Goal: Task Accomplishment & Management: Use online tool/utility

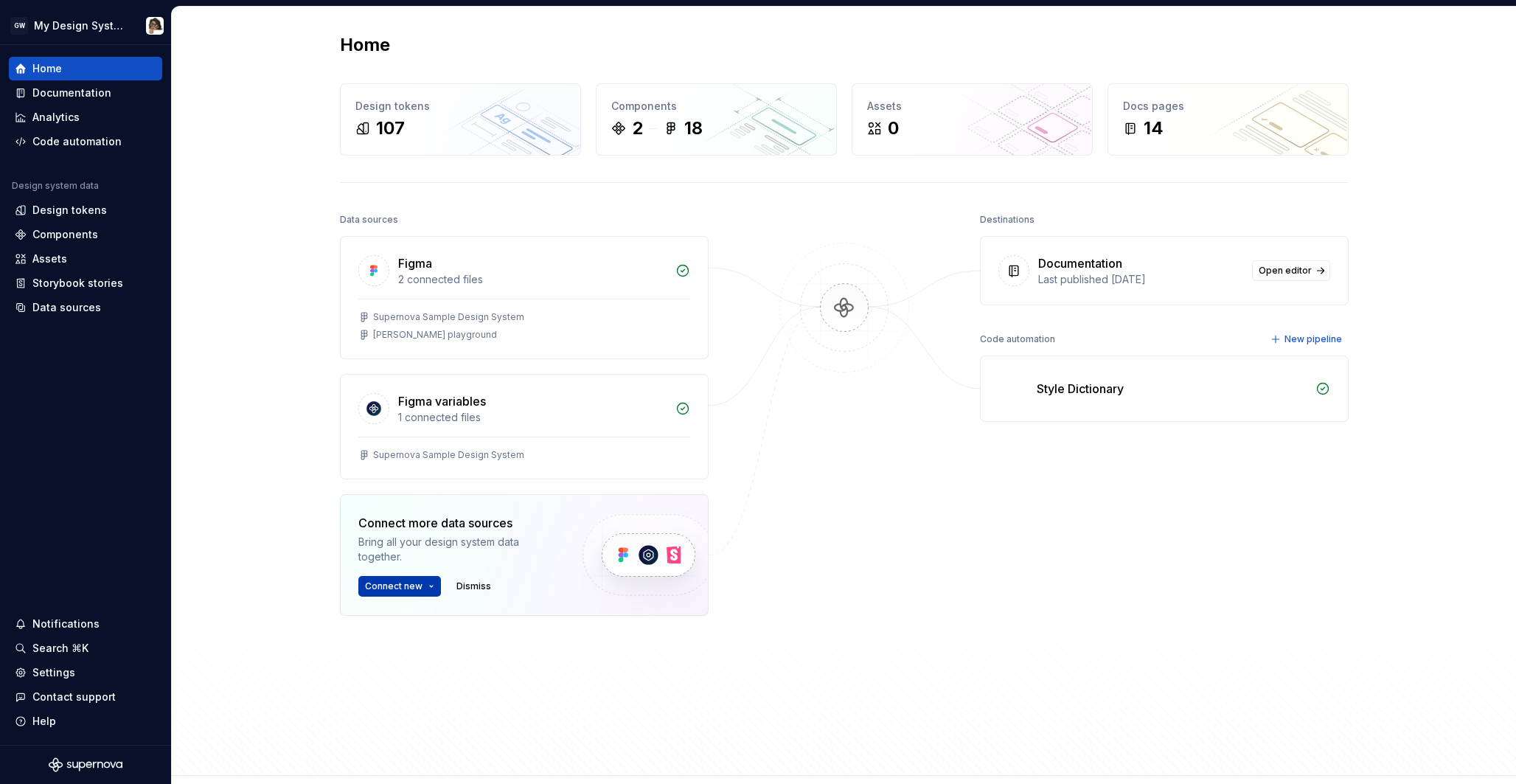
click at [405, 581] on html "GW My Design System Home Documentation Analytics Code automation Design system …" at bounding box center [758, 392] width 1516 height 784
click at [415, 666] on div "Import components and stories." at bounding box center [468, 667] width 165 height 12
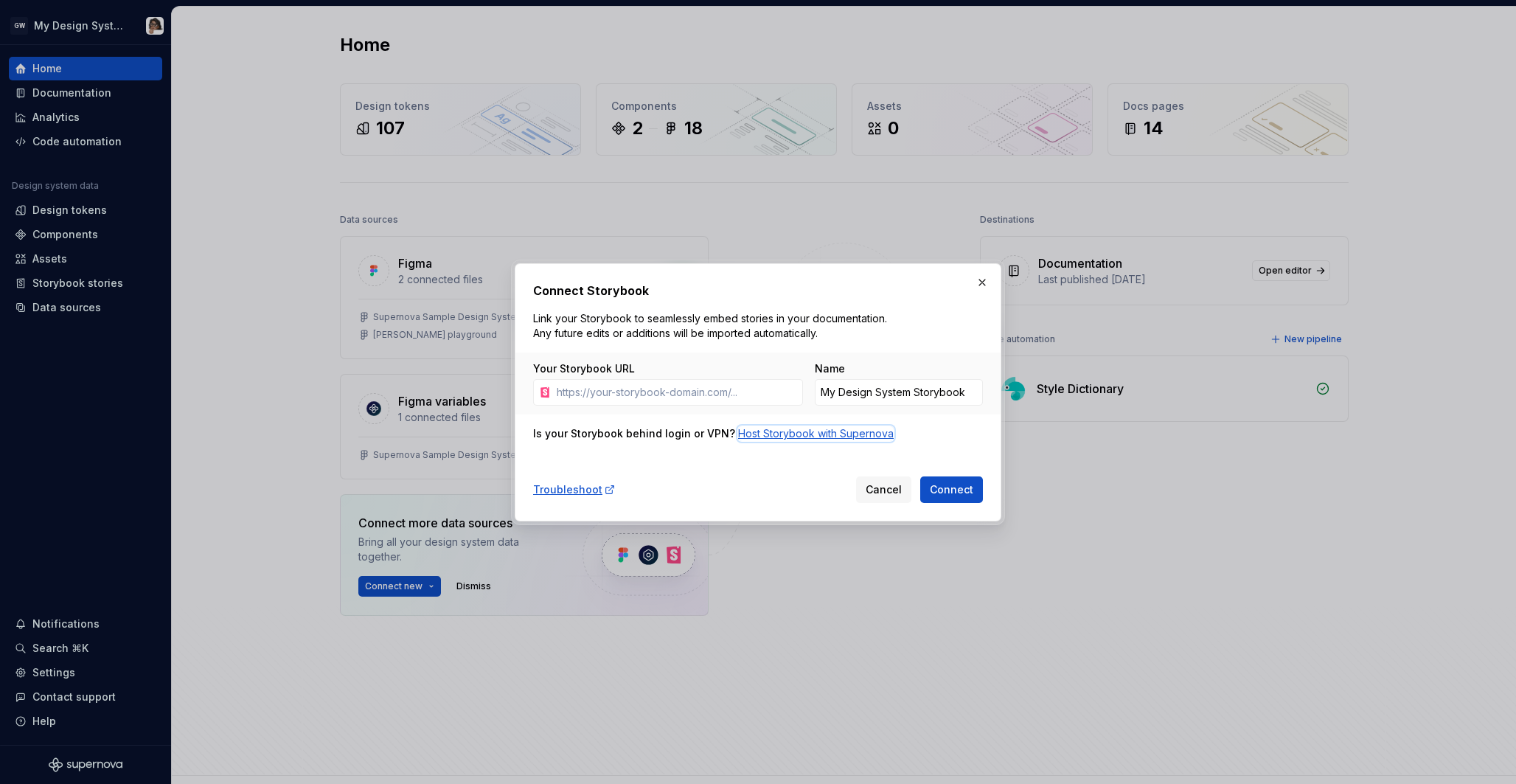
click at [798, 434] on div "Host Storybook with Supernova" at bounding box center [816, 434] width 156 height 15
click at [659, 399] on input "Your Storybook URL" at bounding box center [676, 392] width 252 height 27
paste input "[URL][DOMAIN_NAME][SECURITY_DATA]"
type input "[URL][DOMAIN_NAME][SECURITY_DATA]"
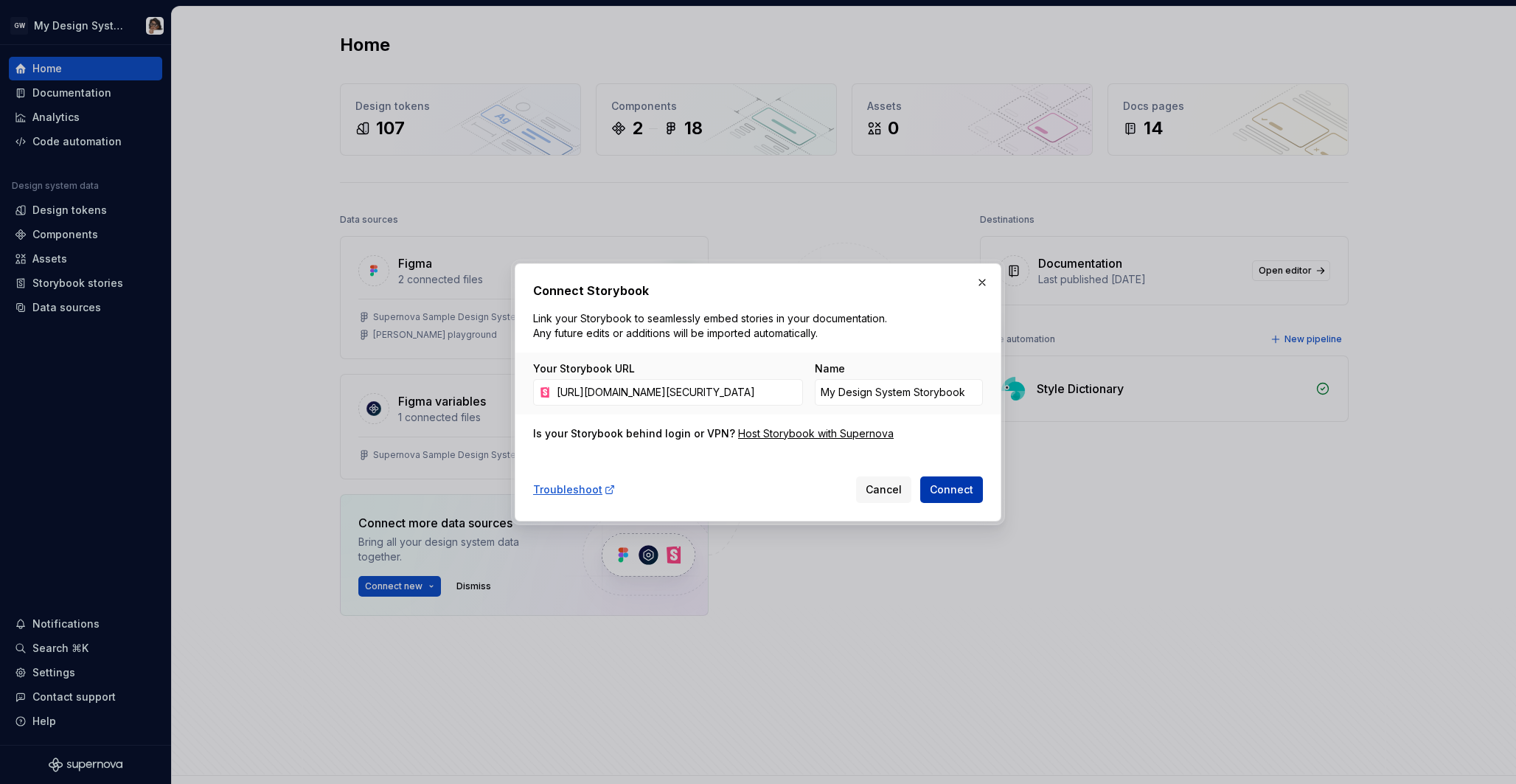
scroll to position [0, 0]
click at [965, 491] on span "Connect" at bounding box center [951, 490] width 44 height 15
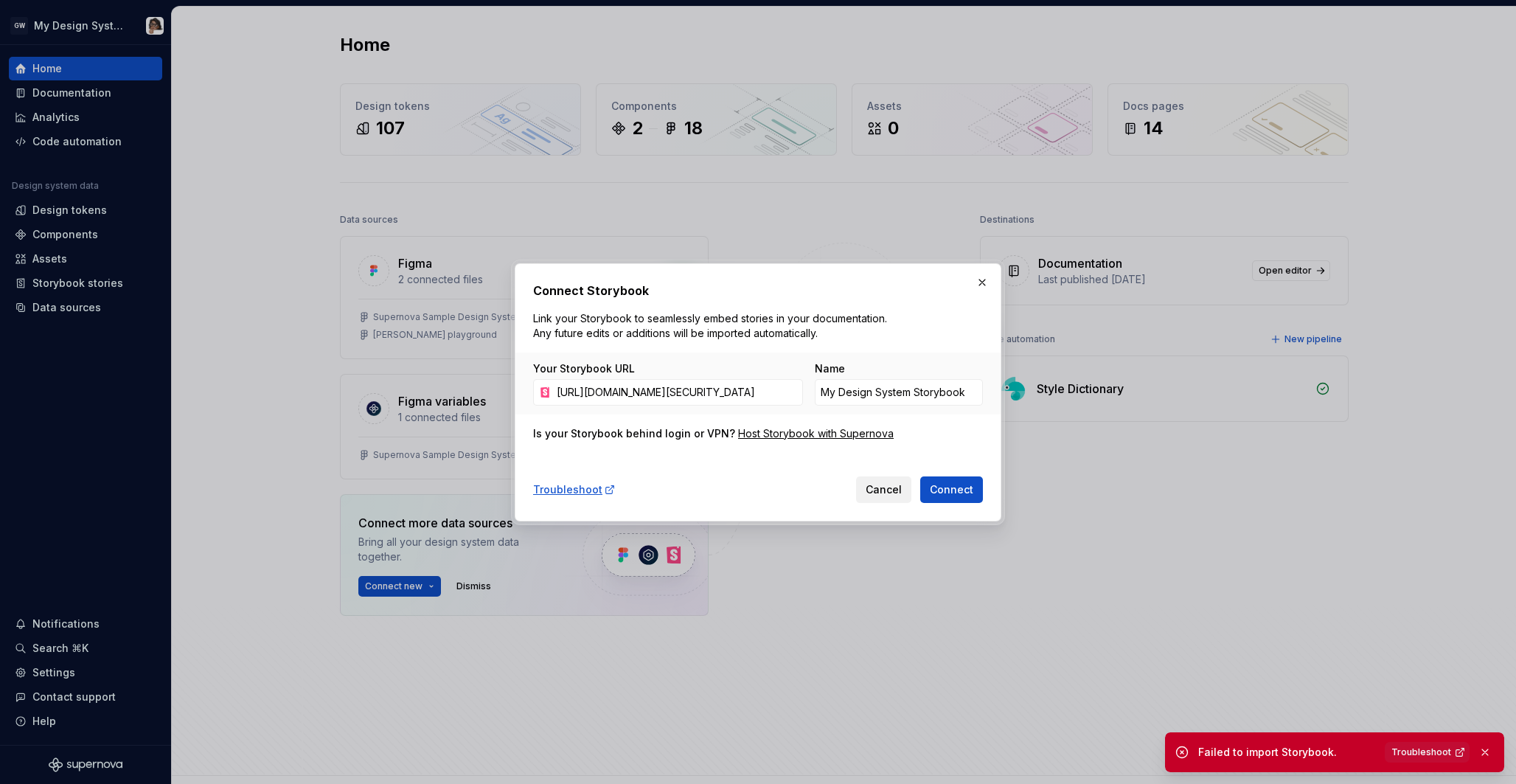
click at [884, 489] on span "Cancel" at bounding box center [883, 490] width 36 height 15
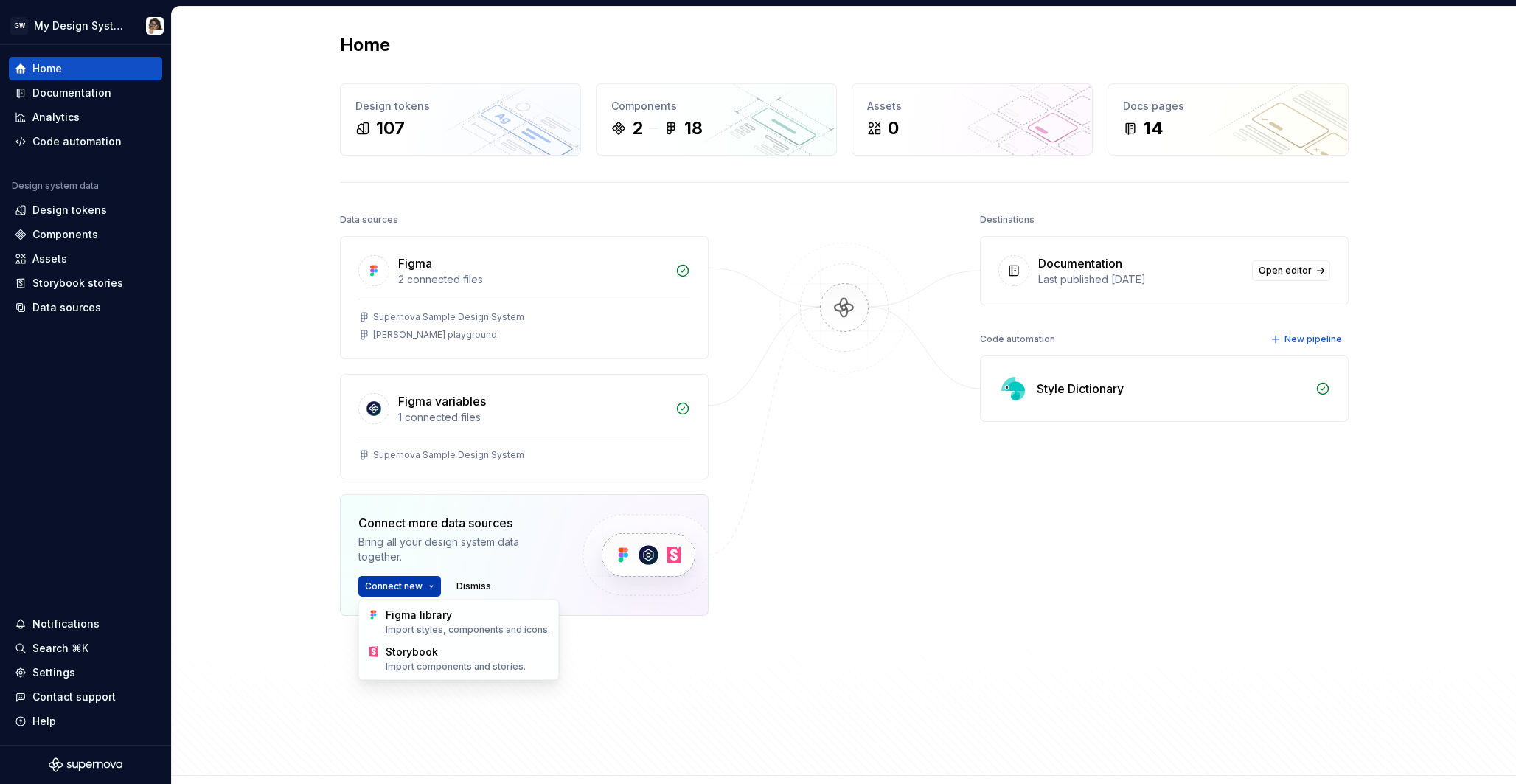
click at [406, 585] on html "GW My Design System Home Documentation Analytics Code automation Design system …" at bounding box center [758, 392] width 1516 height 784
click at [412, 661] on div "Import components and stories." at bounding box center [468, 667] width 165 height 12
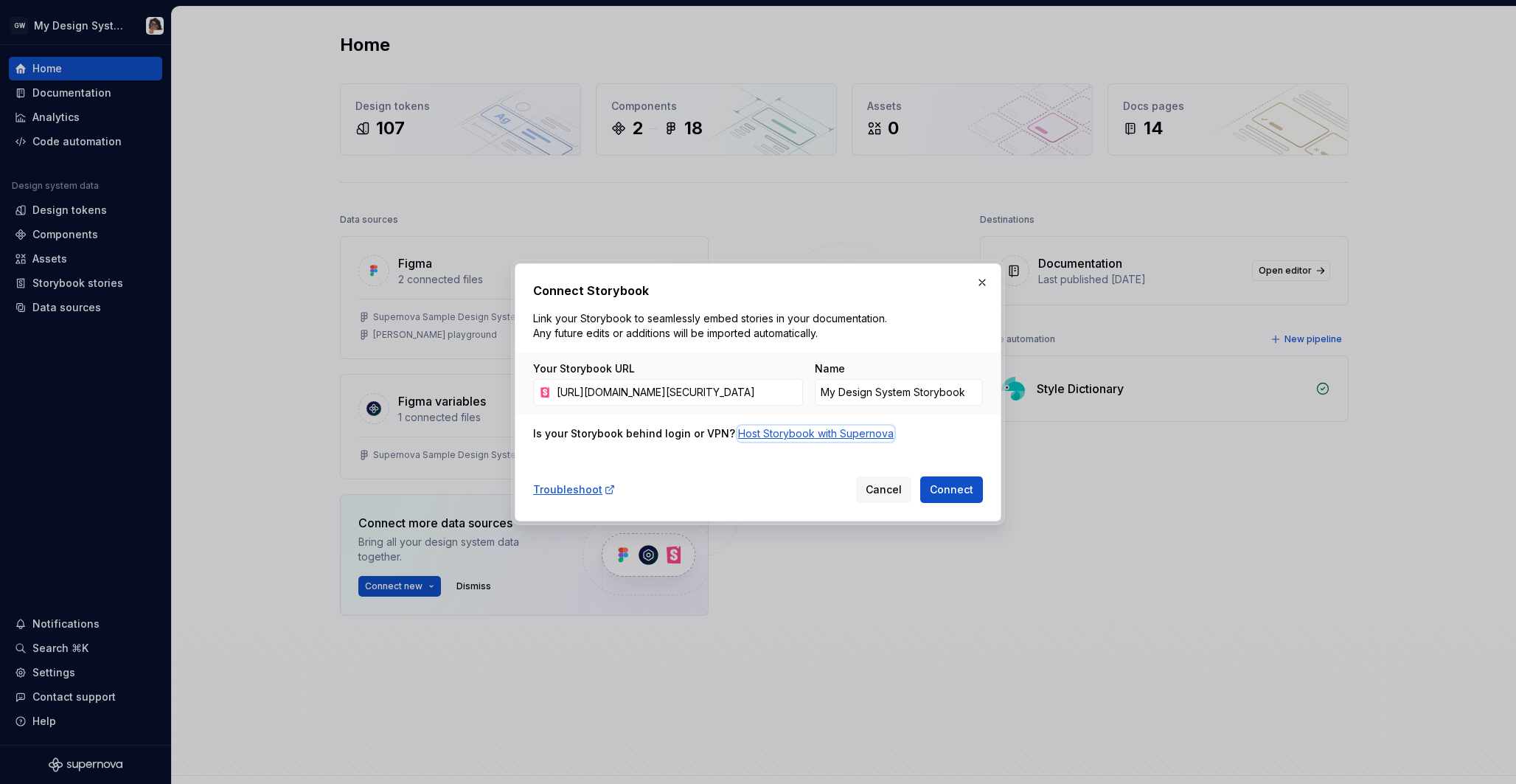
click at [779, 429] on div "Host Storybook with Supernova" at bounding box center [816, 434] width 156 height 15
click at [980, 283] on button "button" at bounding box center [982, 282] width 21 height 21
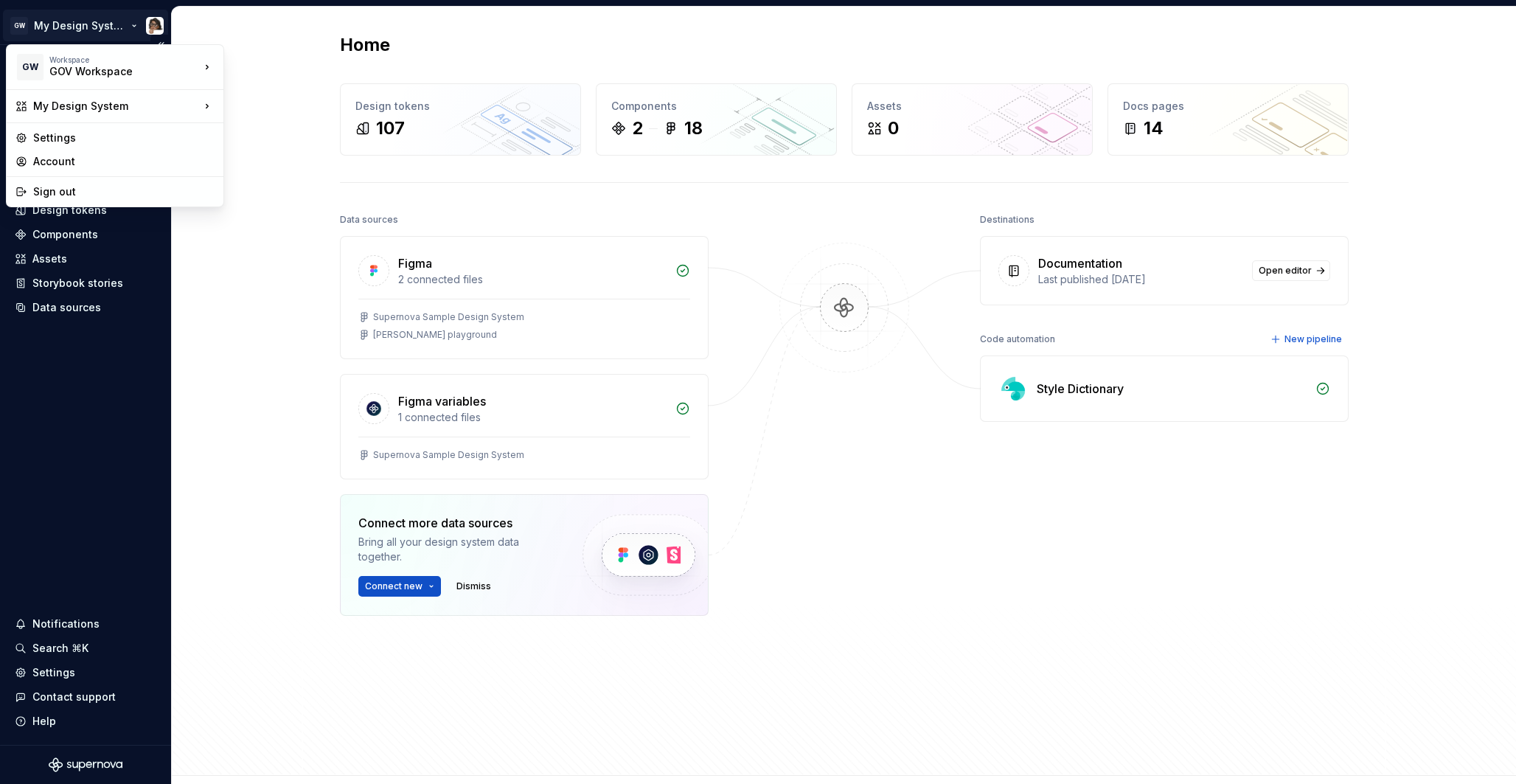
click at [88, 29] on html "GW My Design System Home Documentation Analytics Code automation Design system …" at bounding box center [758, 392] width 1516 height 784
click at [262, 64] on div "ACN" at bounding box center [296, 64] width 96 height 15
